Goal: Check status: Check status

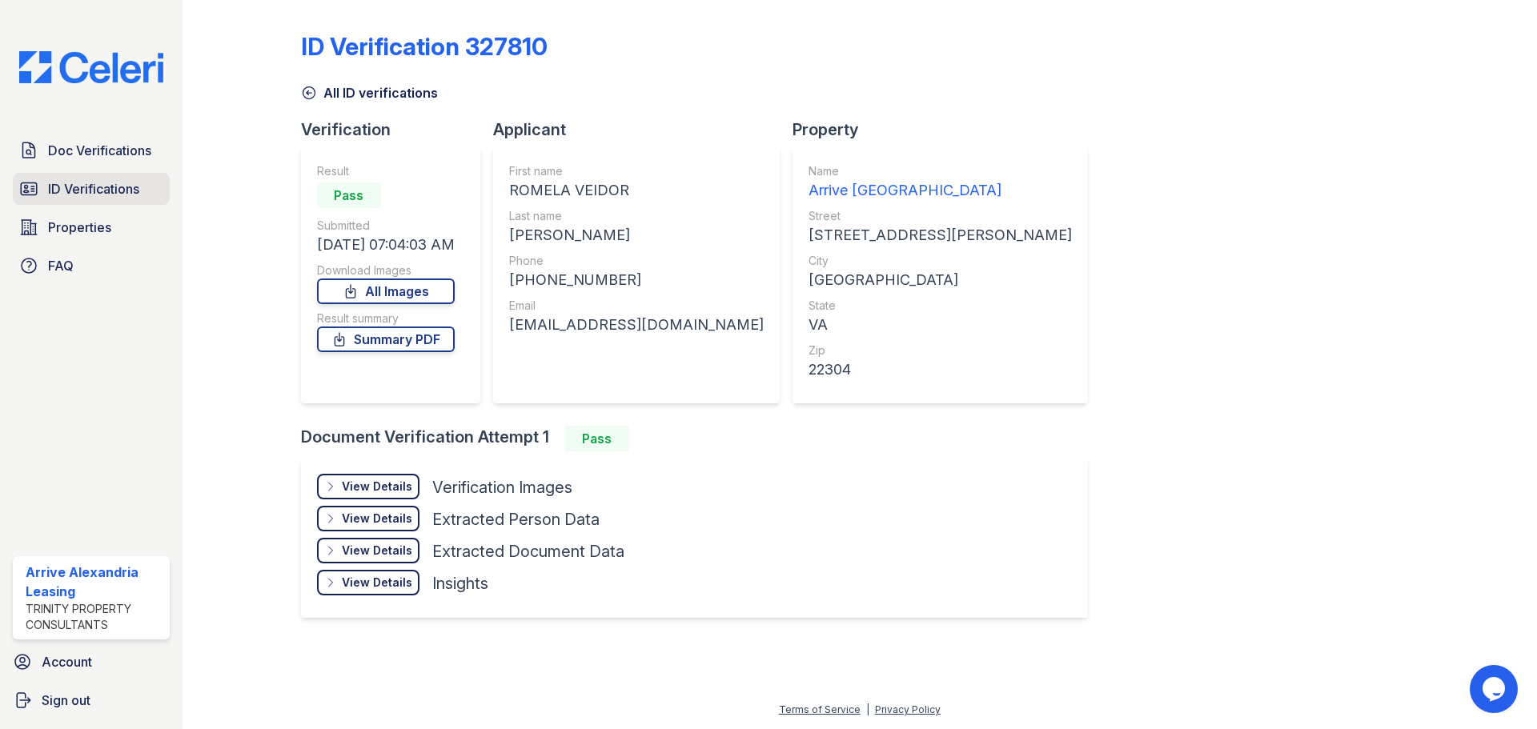
click at [105, 179] on span "ID Verifications" at bounding box center [93, 188] width 91 height 19
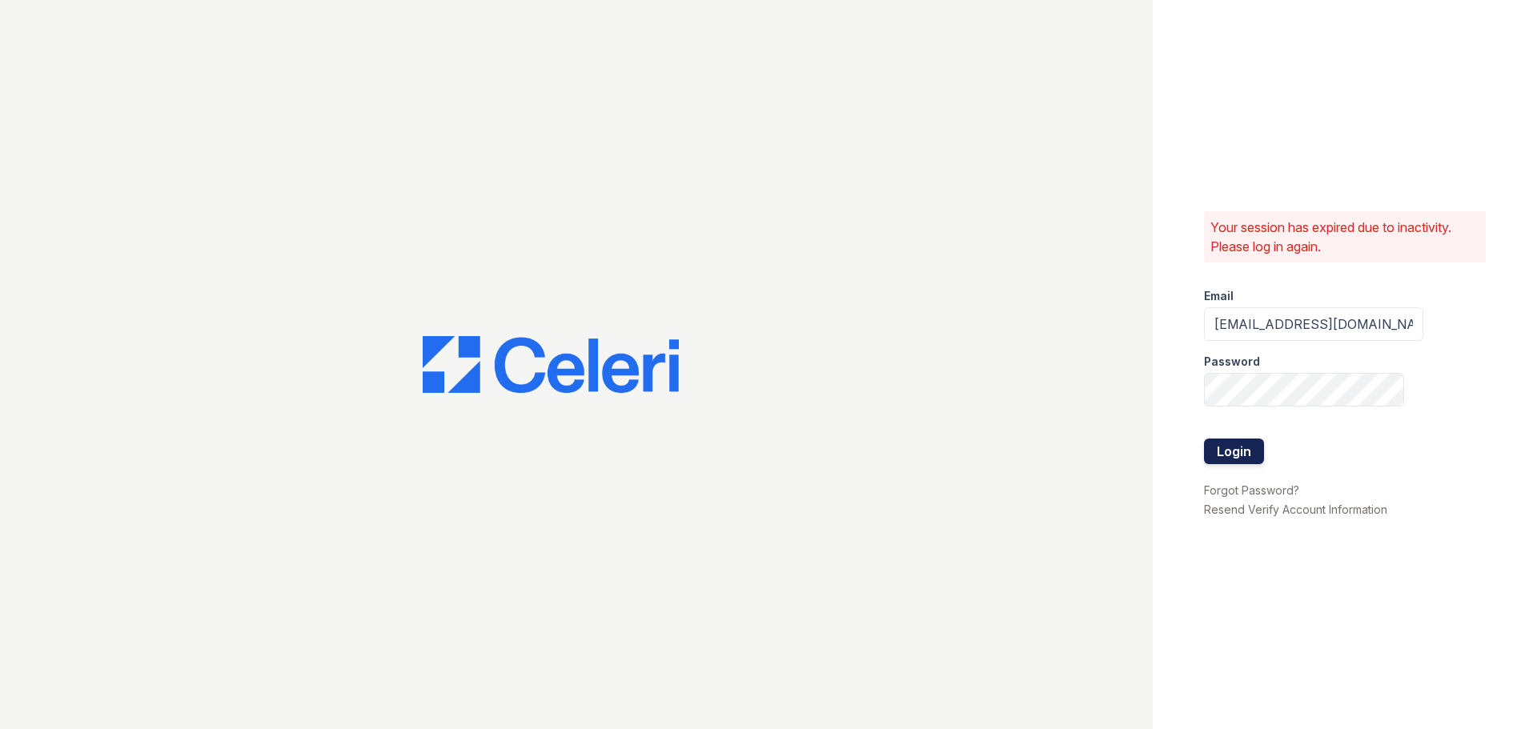
click at [1245, 447] on button "Login" at bounding box center [1234, 452] width 60 height 26
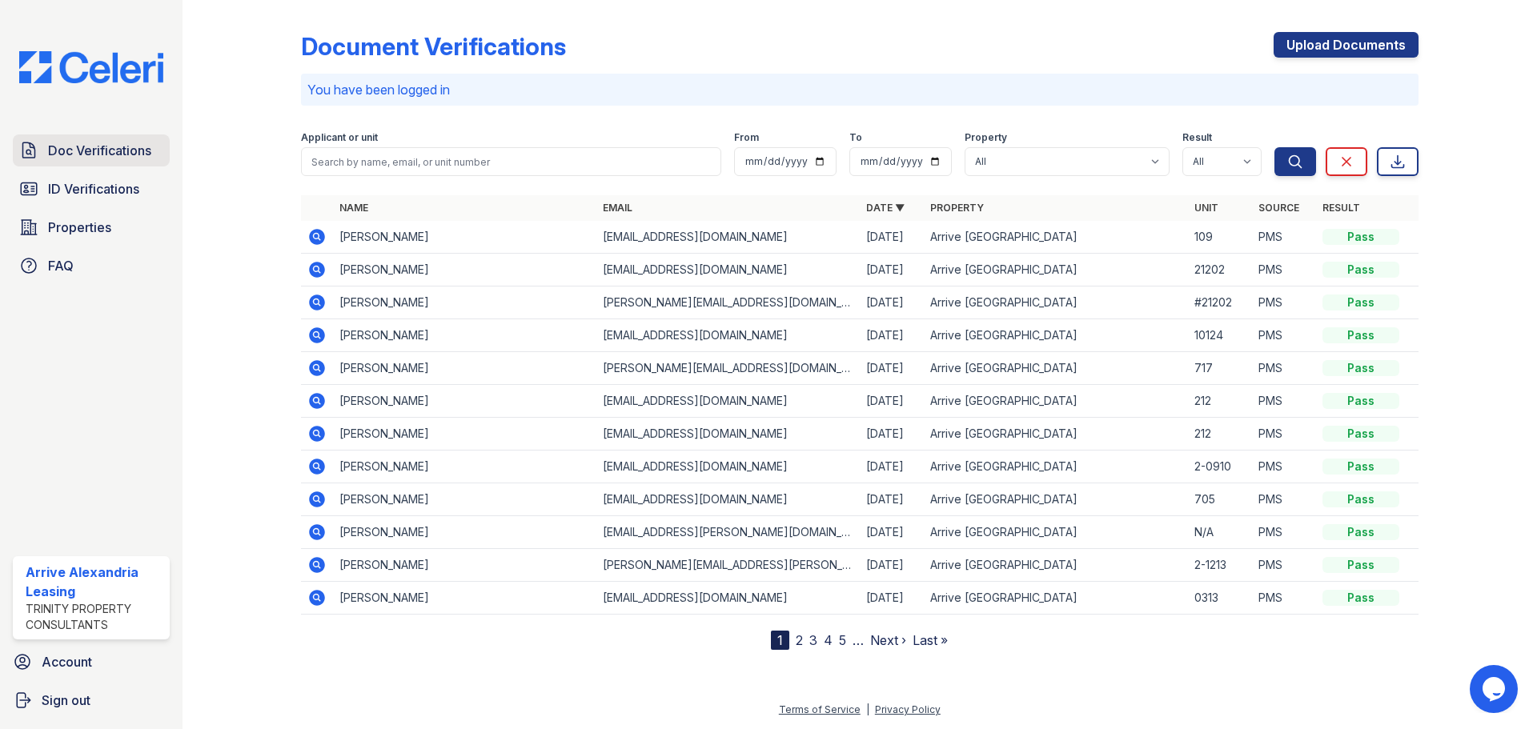
click at [167, 151] on link "Doc Verifications" at bounding box center [91, 150] width 157 height 32
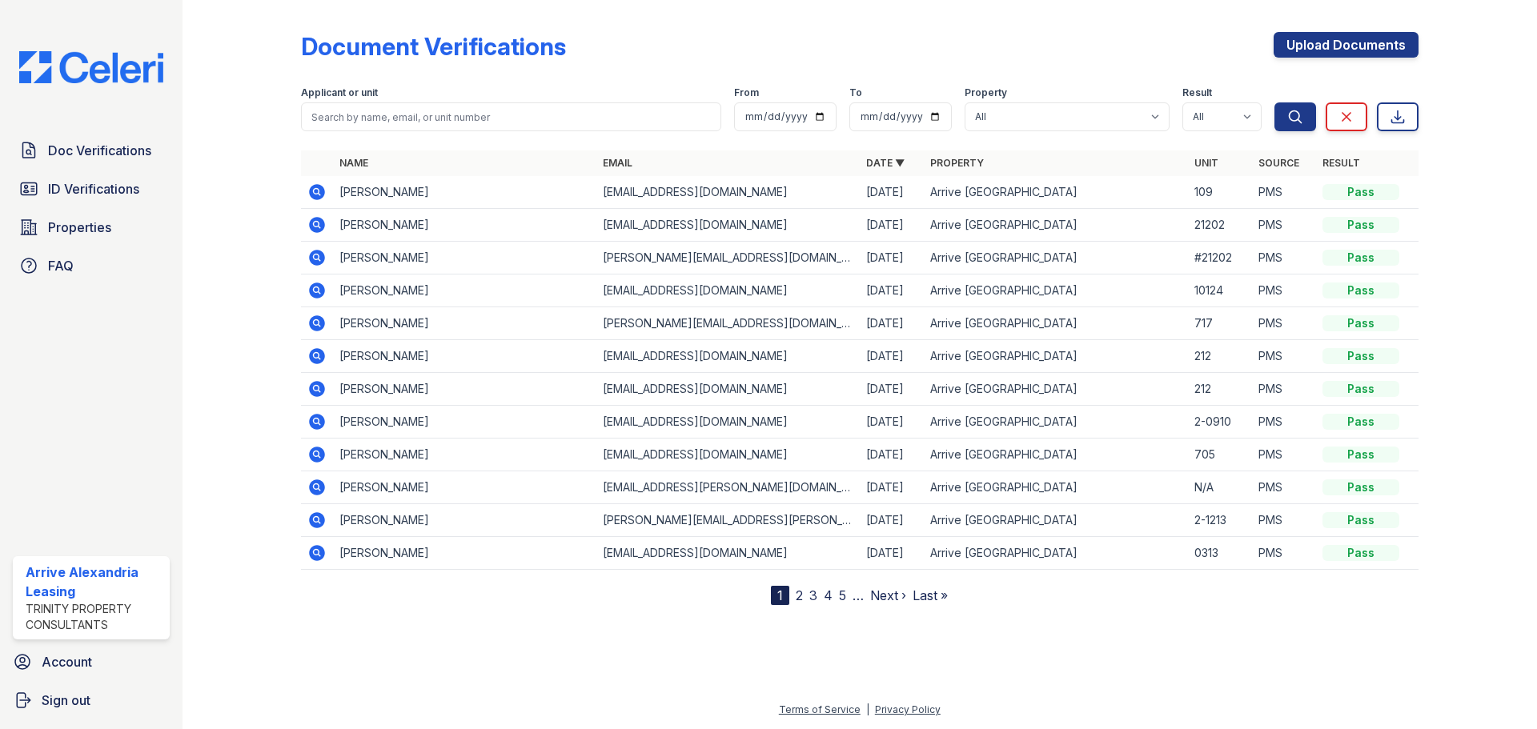
drag, startPoint x: 126, startPoint y: 172, endPoint x: 122, endPoint y: 183, distance: 11.9
click at [126, 173] on div "Doc Verifications ID Verifications Properties FAQ" at bounding box center [91, 207] width 170 height 147
click at [122, 184] on span "ID Verifications" at bounding box center [93, 188] width 91 height 19
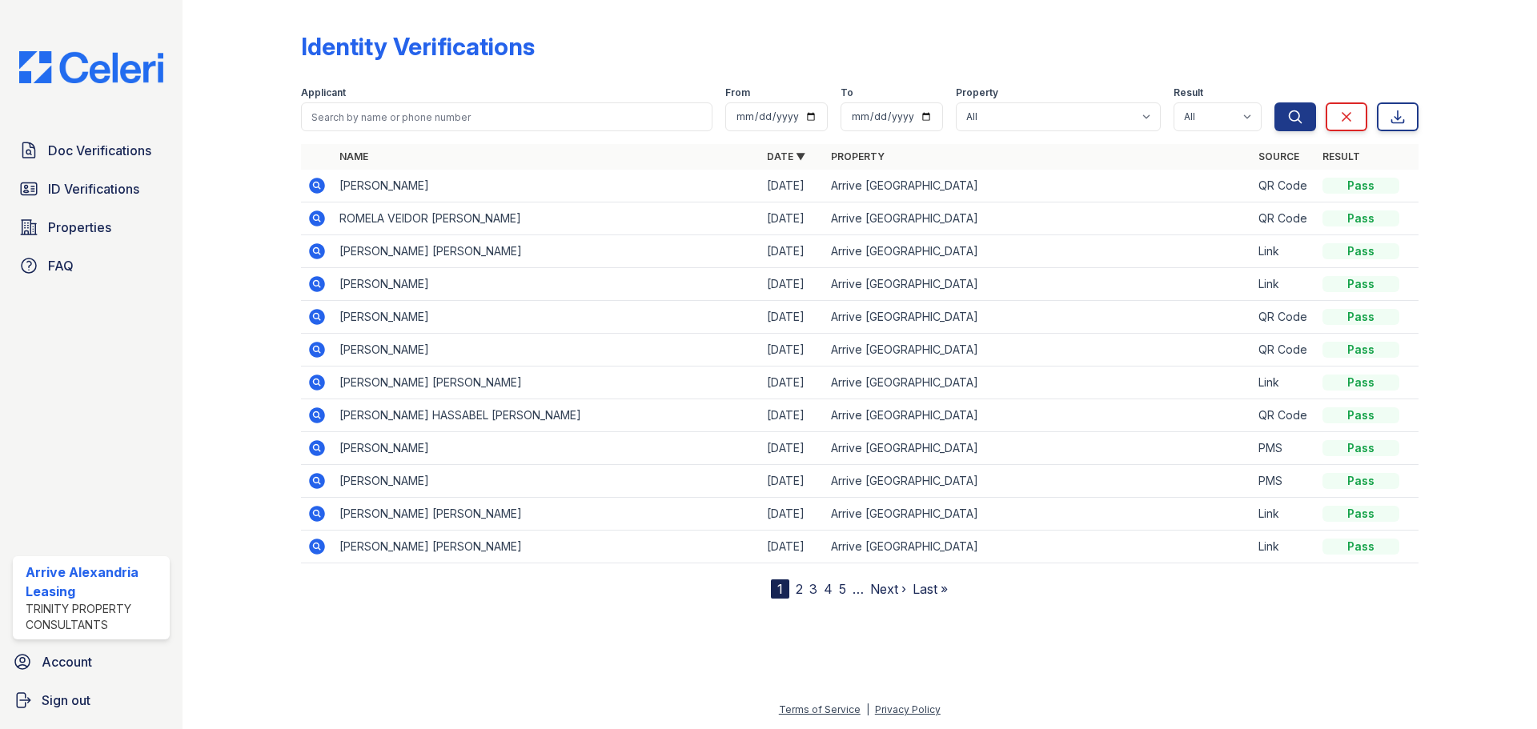
click at [322, 189] on icon at bounding box center [317, 186] width 16 height 16
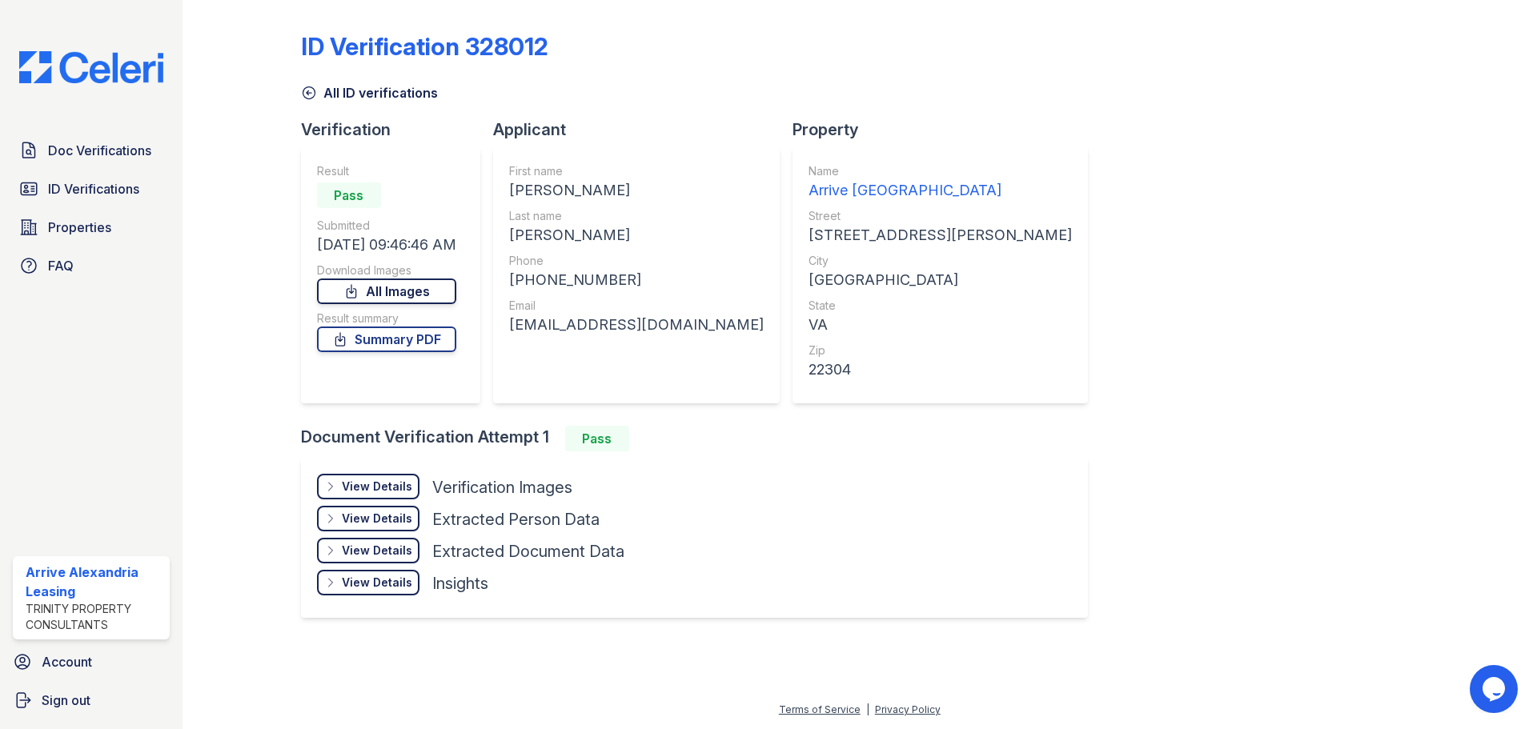
click at [426, 299] on link "All Images" at bounding box center [386, 292] width 139 height 26
click at [379, 340] on link "Summary PDF" at bounding box center [386, 340] width 139 height 26
click at [123, 187] on span "ID Verifications" at bounding box center [93, 188] width 91 height 19
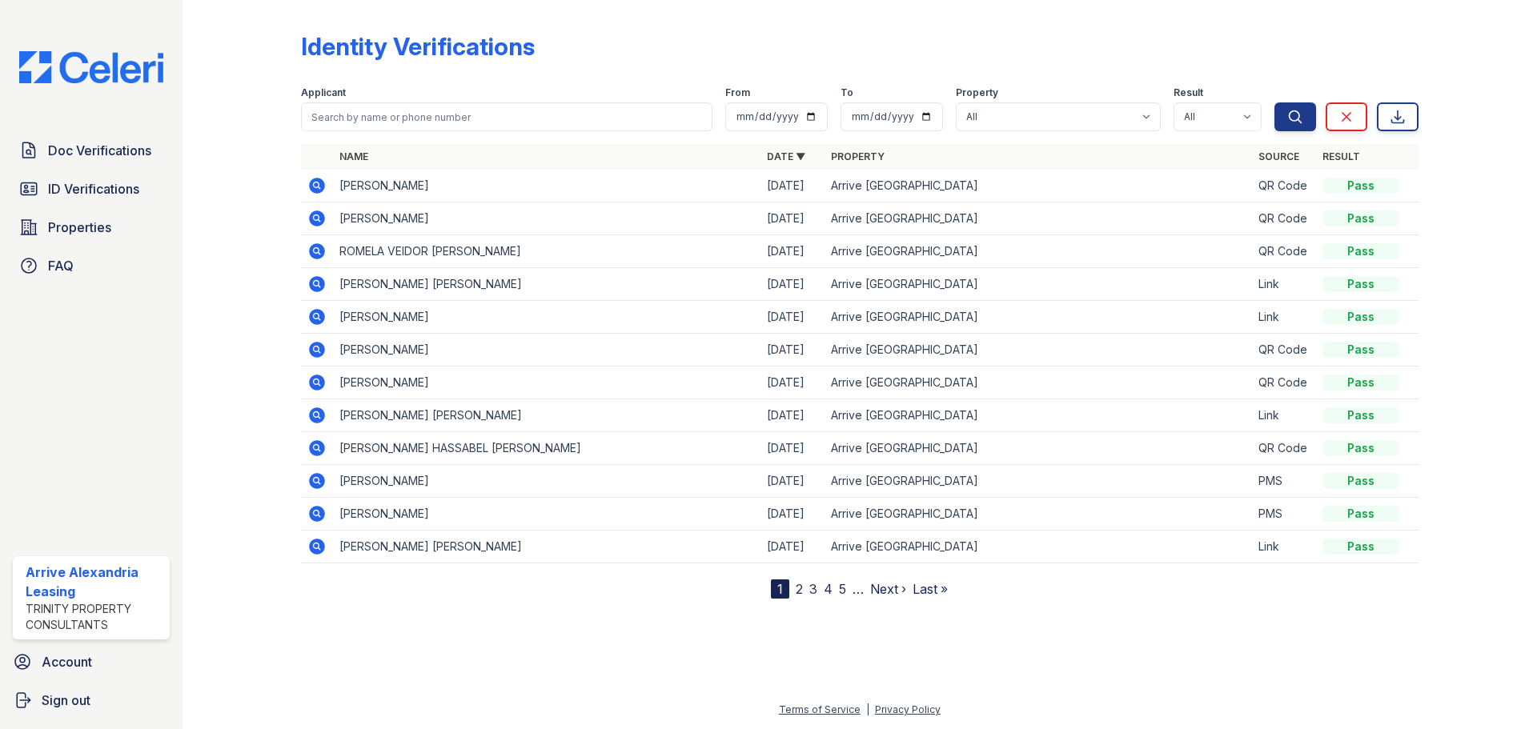
click at [324, 184] on icon at bounding box center [317, 186] width 16 height 16
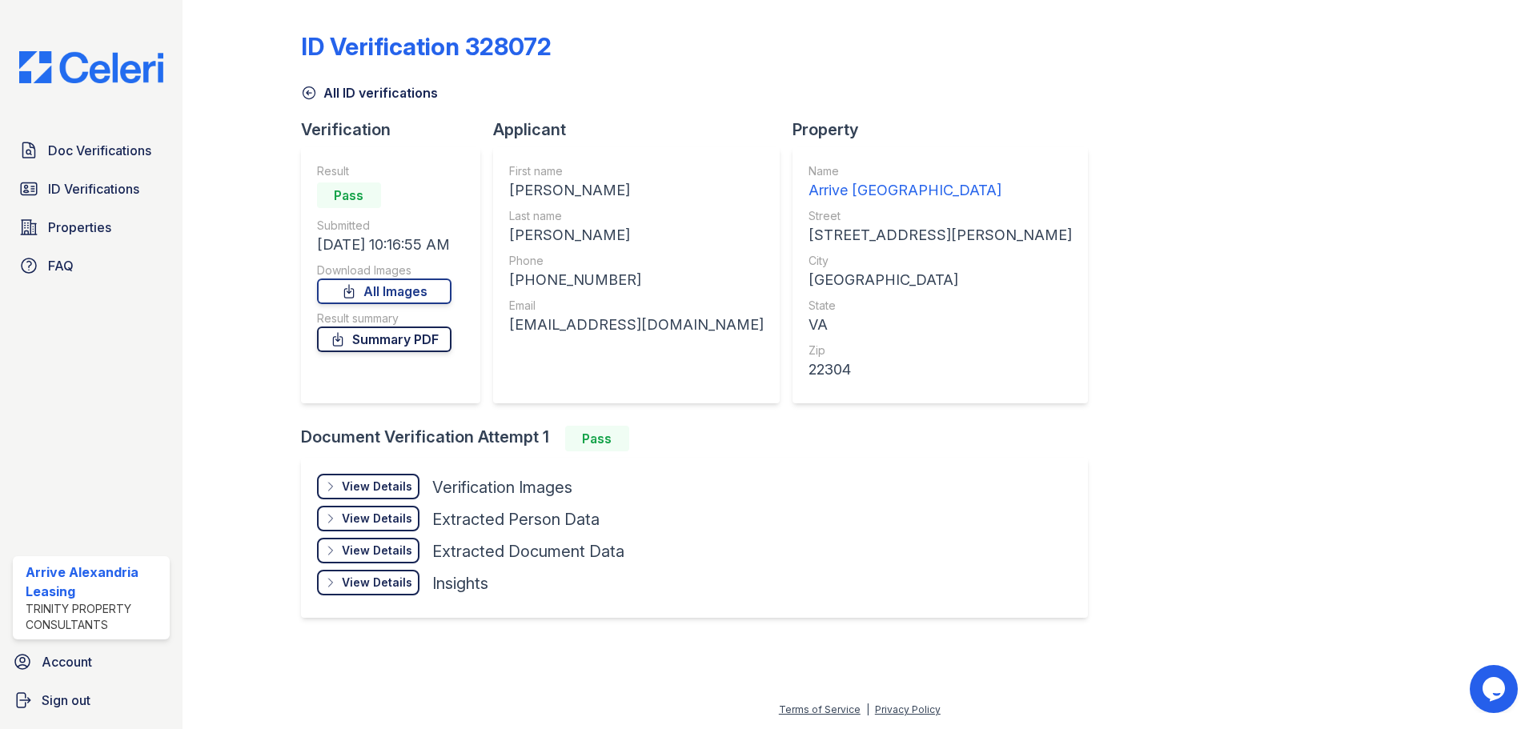
click at [413, 334] on link "Summary PDF" at bounding box center [384, 340] width 134 height 26
